Goal: Task Accomplishment & Management: Complete application form

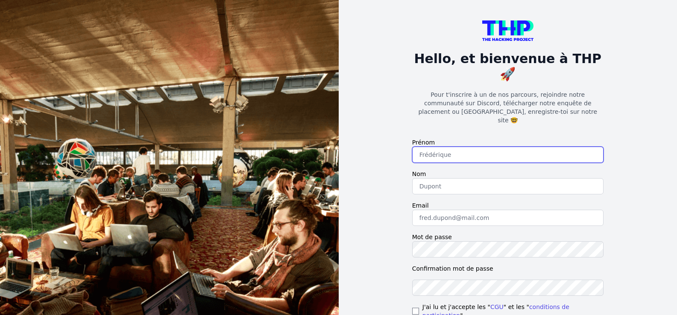
click at [564, 147] on input "text" at bounding box center [507, 155] width 191 height 16
type input "Oton"
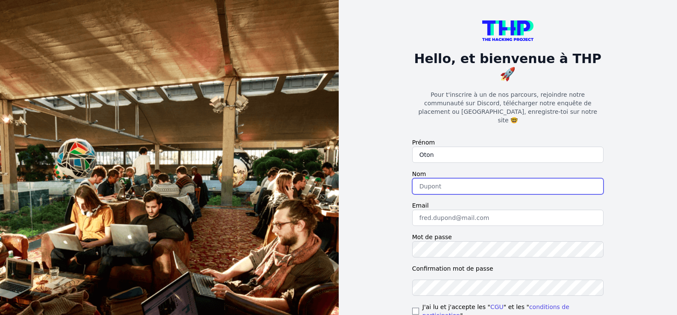
type input "Yann"
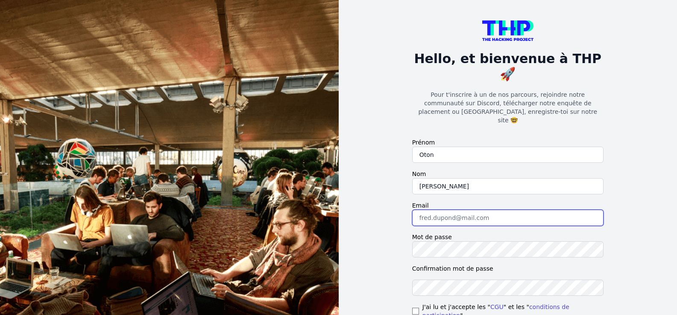
click at [491, 210] on input "email" at bounding box center [507, 218] width 191 height 16
type input "OTONYANN03@GMAIL.COM"
click at [416, 308] on input "checkbox" at bounding box center [415, 311] width 7 height 7
checkbox input "true"
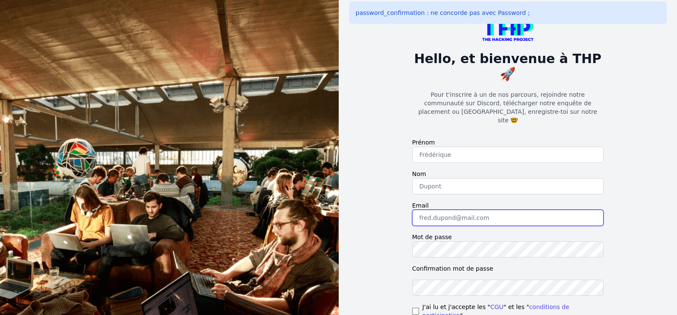
type input "[EMAIL_ADDRESS][DOMAIN_NAME]"
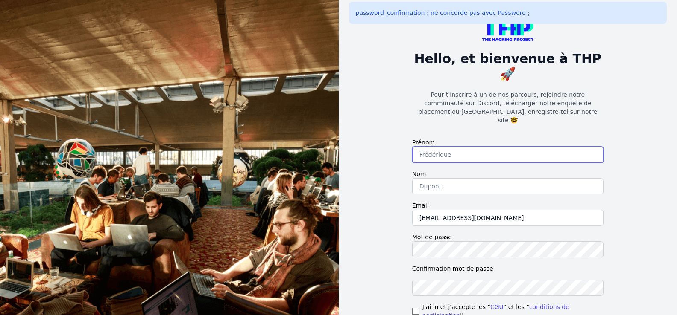
click at [497, 147] on input "text" at bounding box center [507, 155] width 191 height 16
type input "Oton"
type input "Yann"
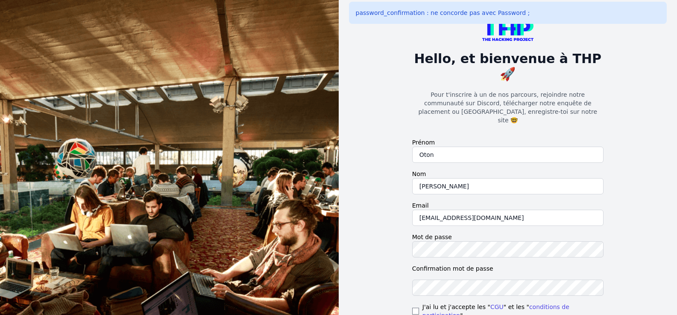
click at [420, 303] on div "J'ai lu et j'accepte les " CGU " et les " conditions de participation "" at bounding box center [507, 311] width 191 height 17
click at [413, 308] on input "checkbox" at bounding box center [415, 311] width 7 height 7
checkbox input "true"
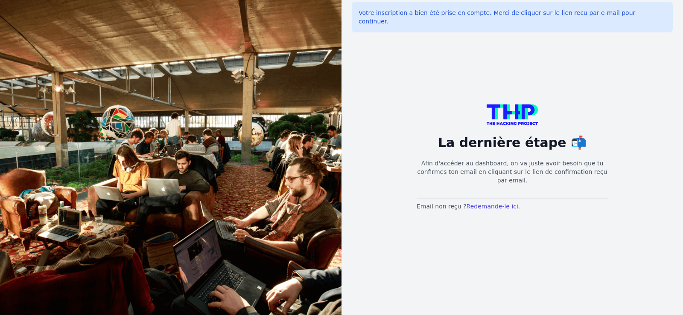
click at [565, 202] on p "Email non reçu ? Redemande-le ici." at bounding box center [512, 206] width 191 height 9
click at [470, 203] on link "Redemande-le ici." at bounding box center [494, 206] width 54 height 7
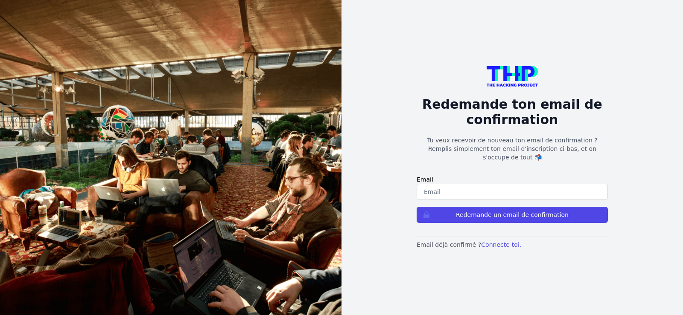
click at [514, 190] on input "email" at bounding box center [512, 192] width 191 height 16
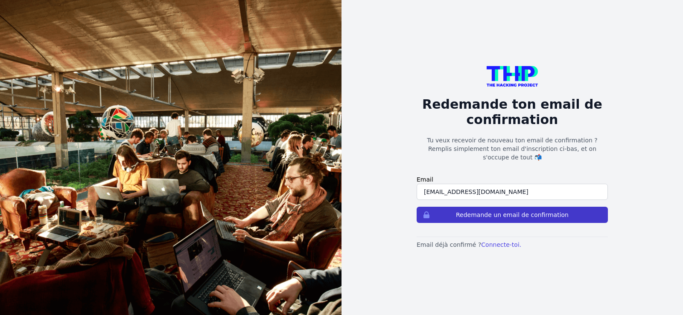
type input "Otonyann03@gmail.com"
click at [449, 208] on button "Redemande un email de confirmation" at bounding box center [512, 215] width 191 height 16
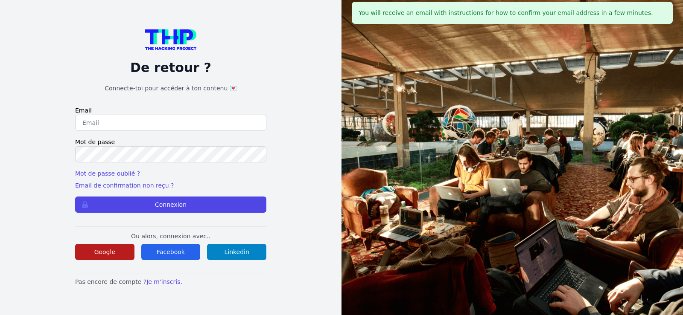
type input "[EMAIL_ADDRESS][DOMAIN_NAME]"
click at [112, 247] on button "Google" at bounding box center [104, 252] width 59 height 16
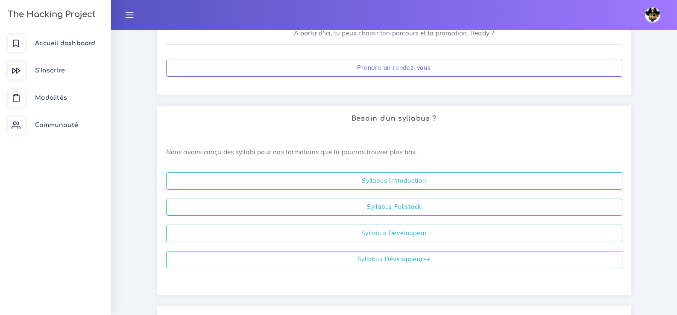
scroll to position [160, 0]
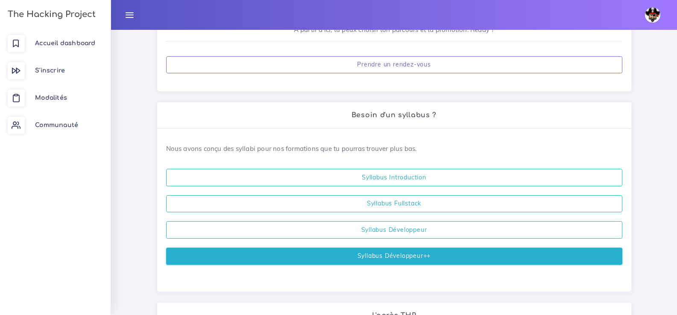
click at [544, 255] on link "Syllabus Développeur++" at bounding box center [394, 257] width 456 height 18
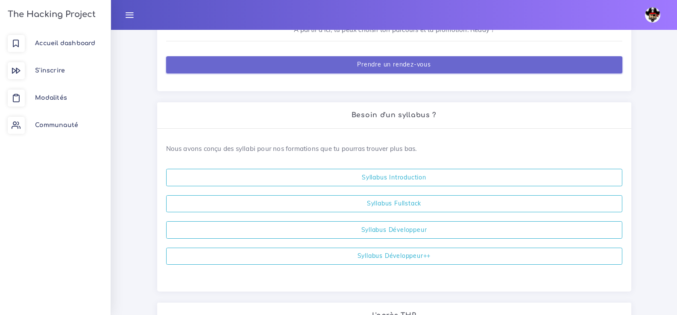
click at [344, 71] on link "Prendre un rendez-vous" at bounding box center [394, 65] width 456 height 18
